Goal: Transaction & Acquisition: Purchase product/service

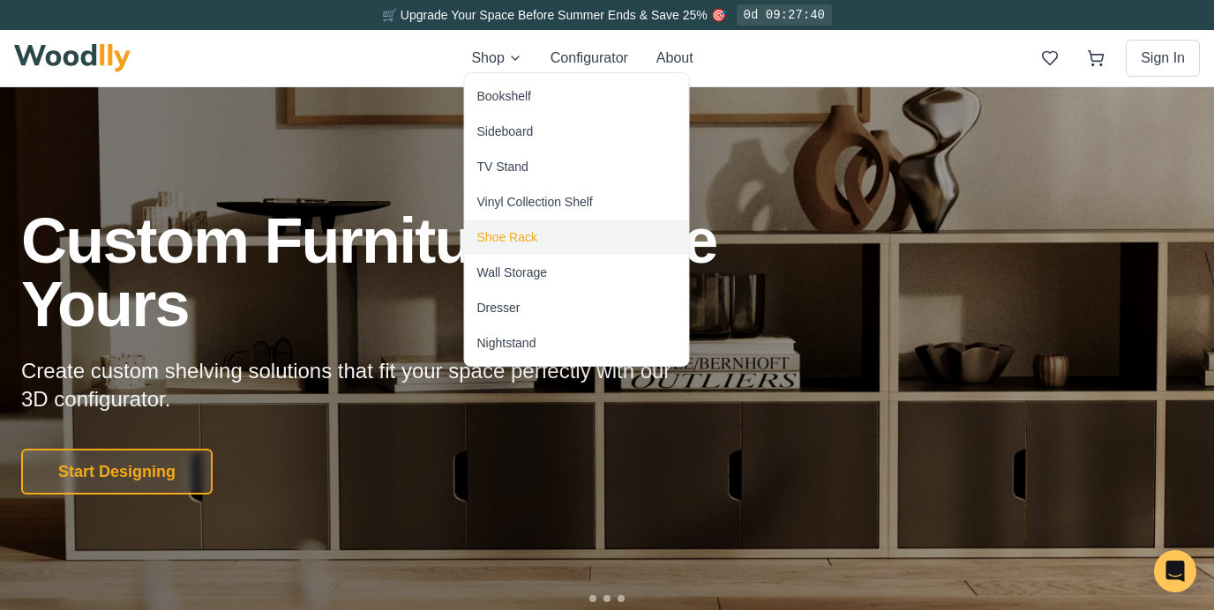
click at [533, 243] on div "Shoe Rack" at bounding box center [507, 237] width 60 height 18
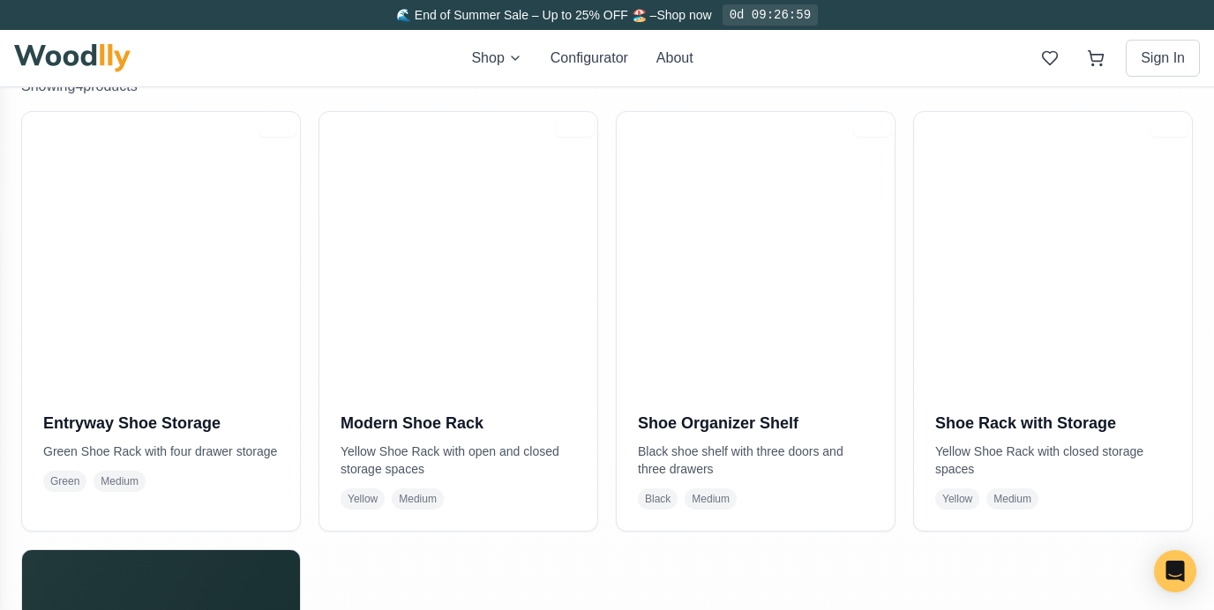
scroll to position [378, 0]
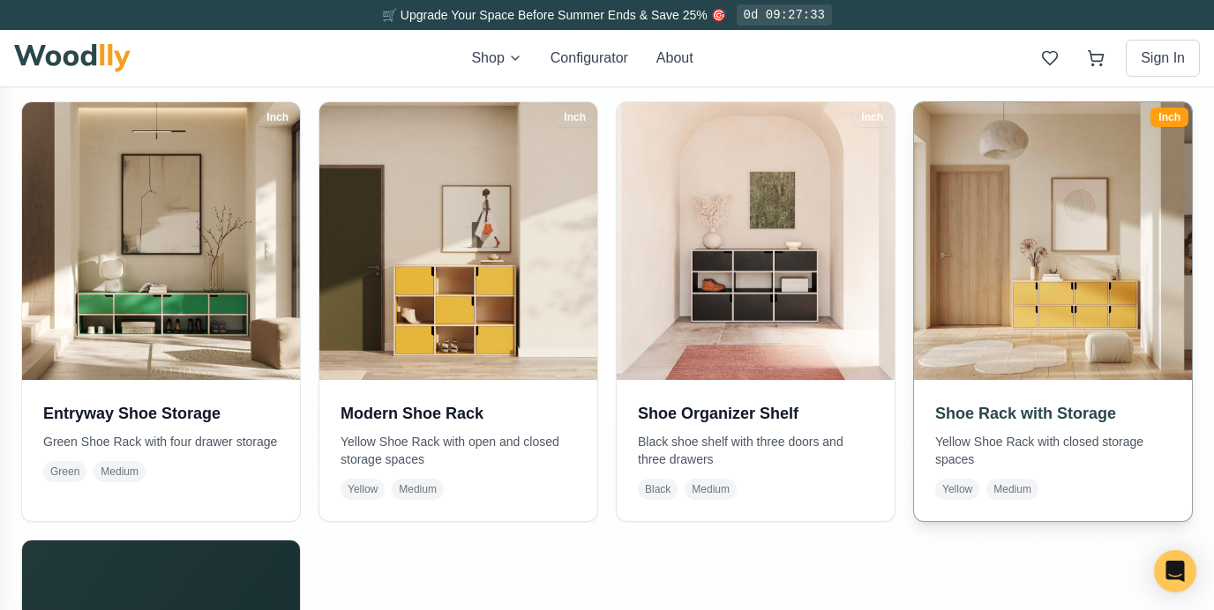
click at [1018, 315] on img at bounding box center [1053, 241] width 292 height 292
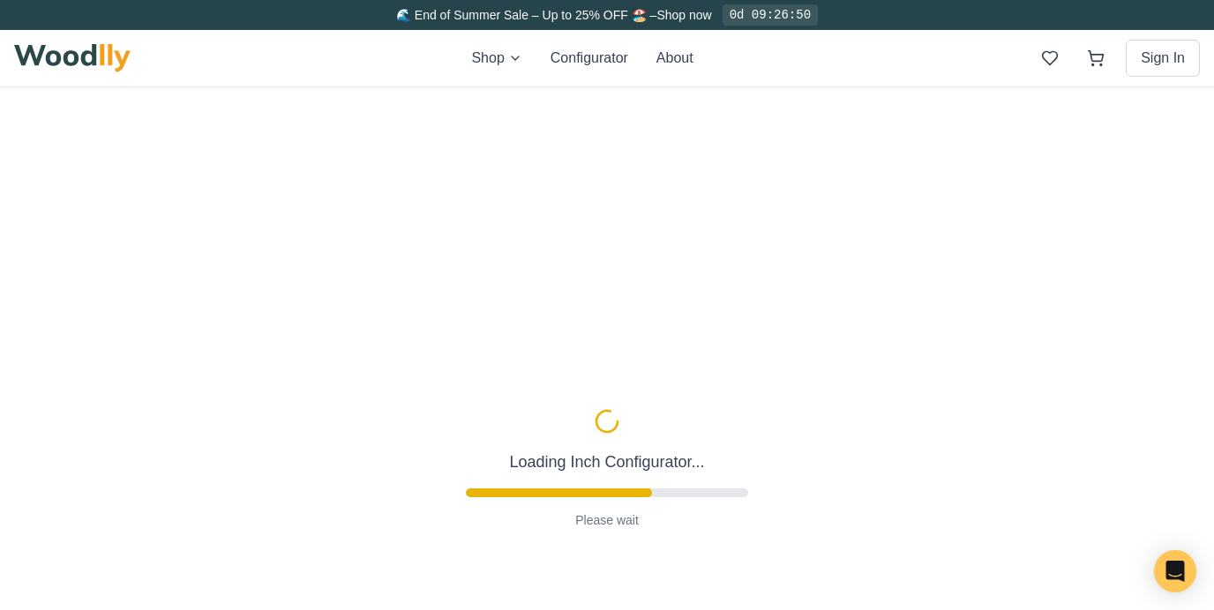
type input "67"
type input "2"
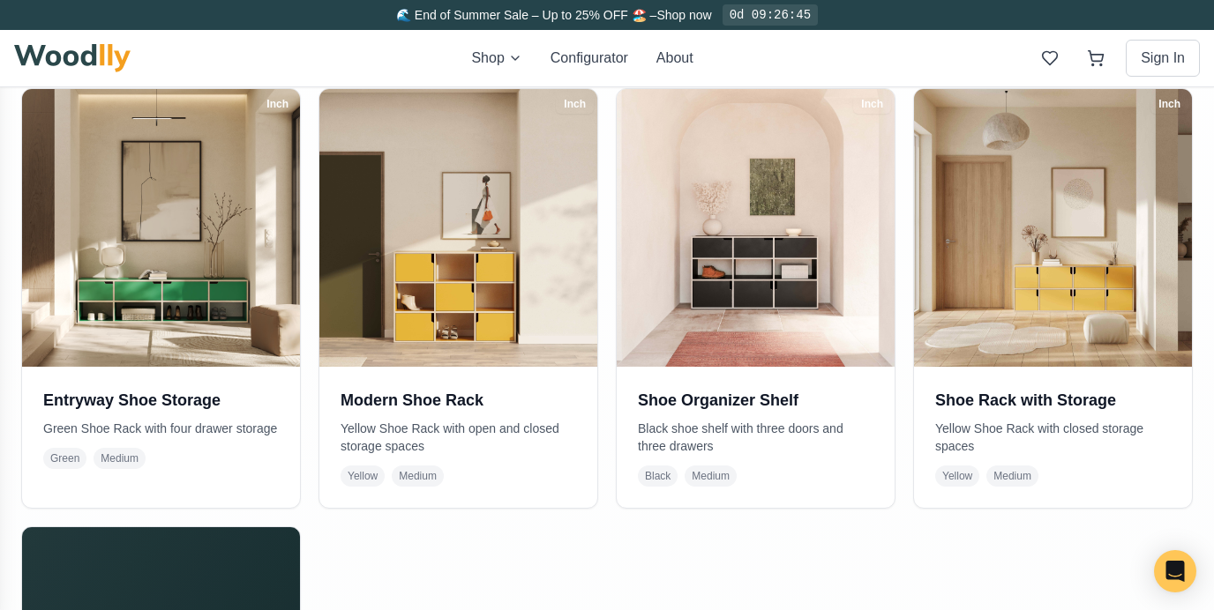
scroll to position [395, 0]
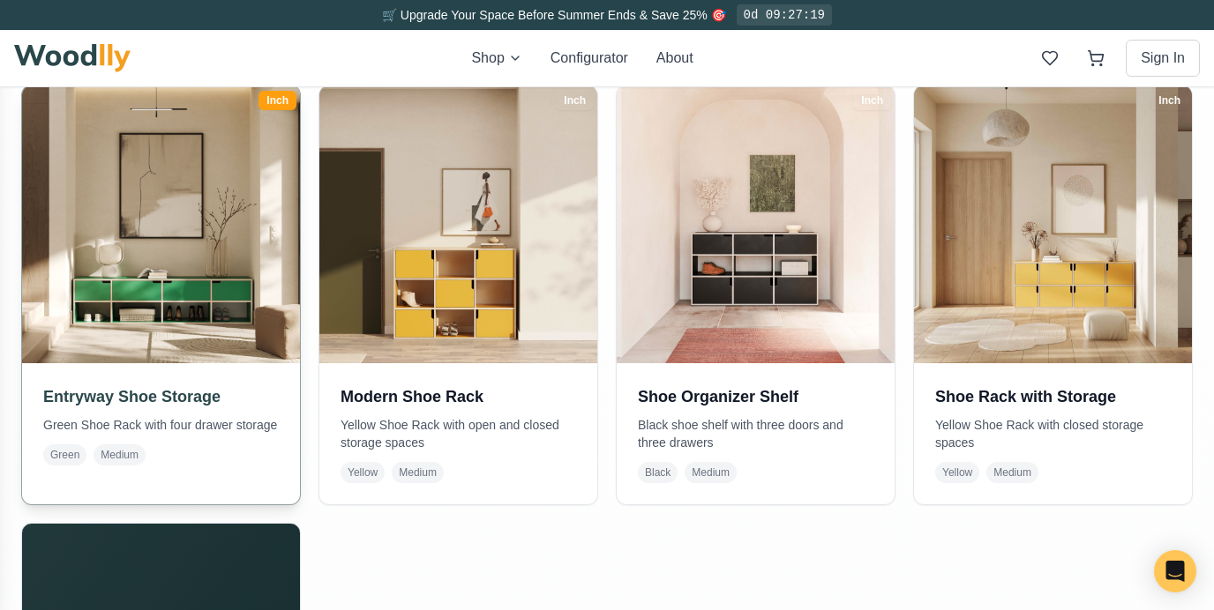
click at [183, 297] on img at bounding box center [161, 225] width 292 height 292
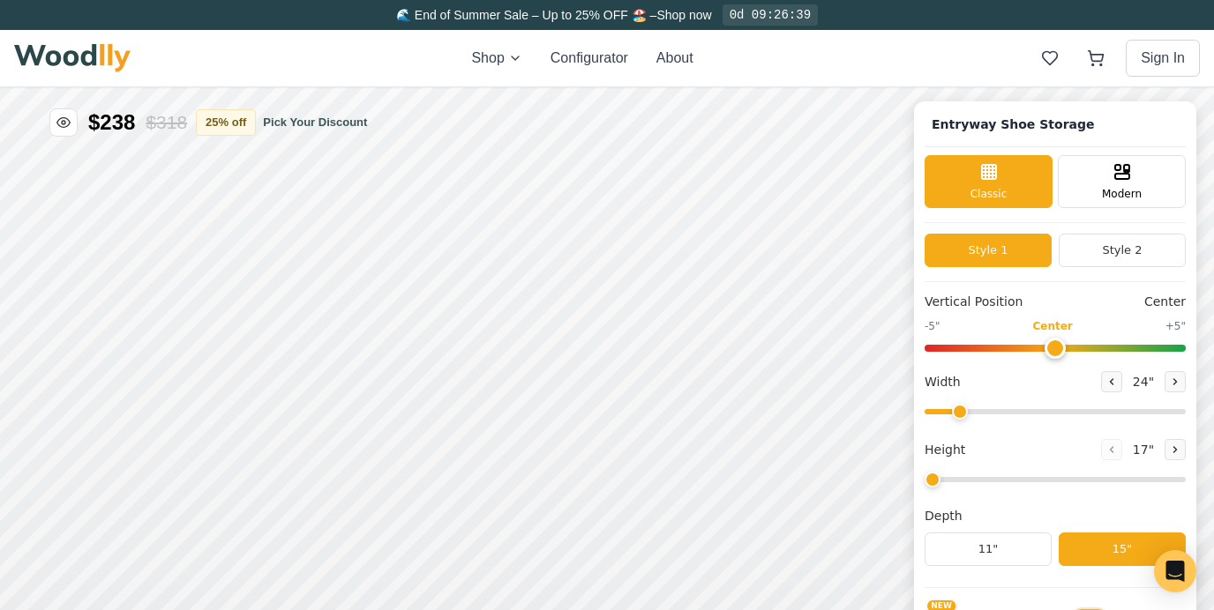
type input "67"
type input "2"
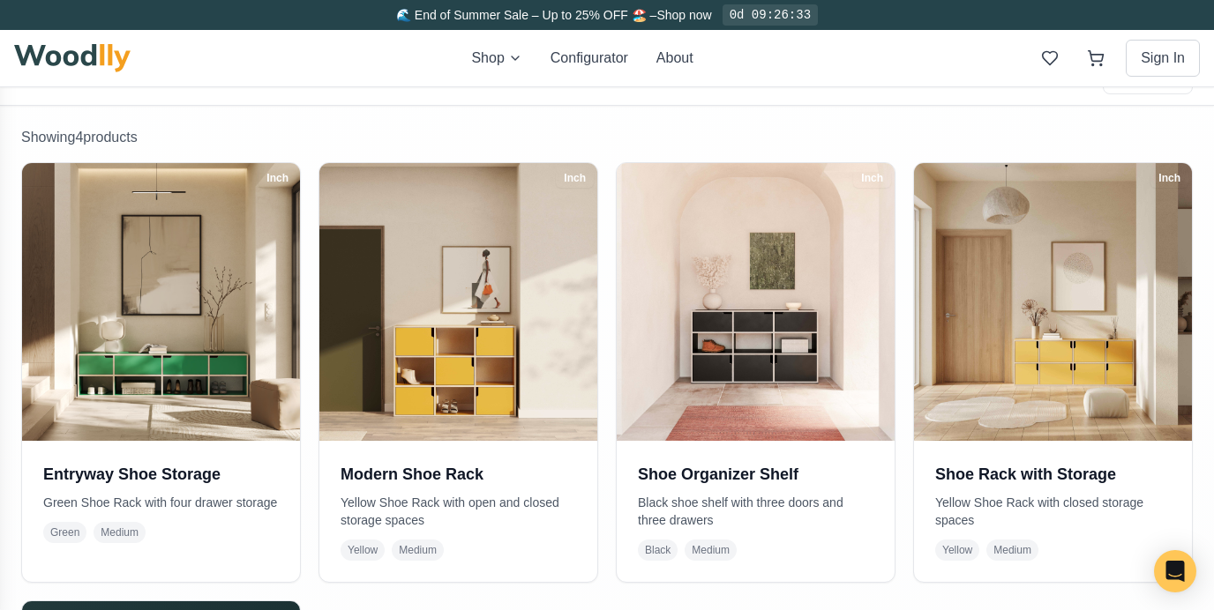
scroll to position [319, 0]
